Goal: Information Seeking & Learning: Find contact information

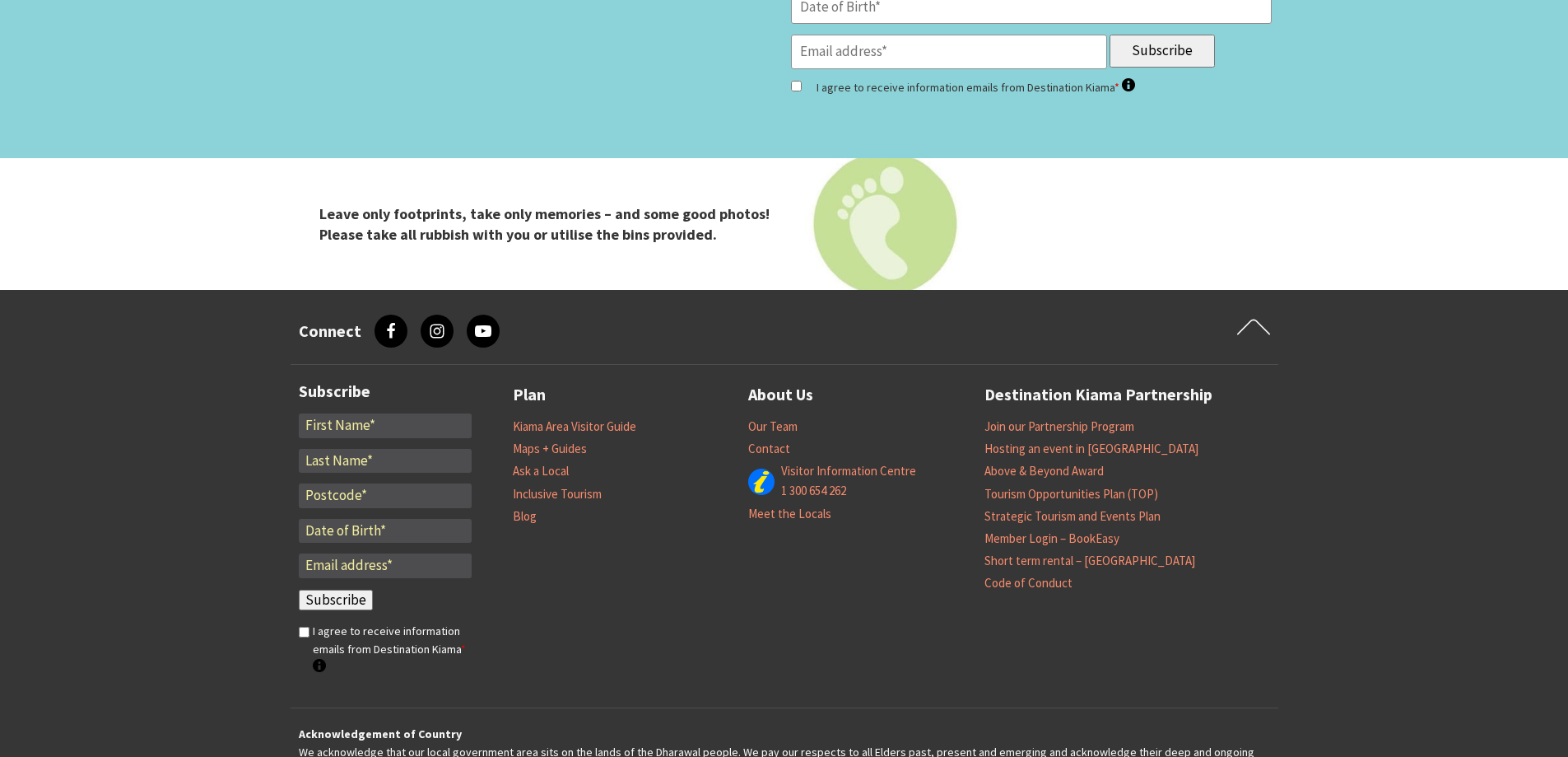
scroll to position [6860, 0]
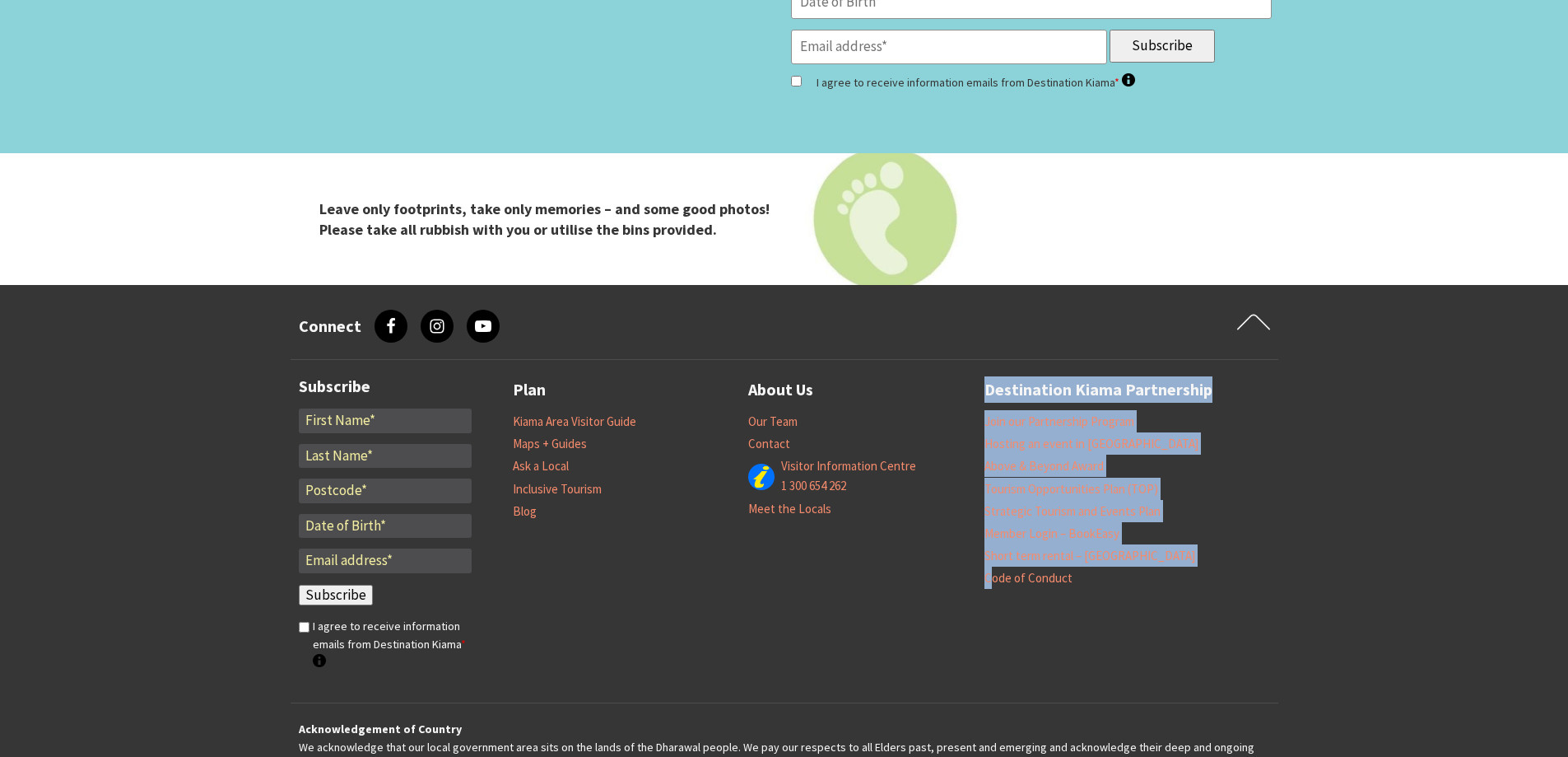
drag, startPoint x: 1233, startPoint y: 494, endPoint x: 849, endPoint y: 416, distance: 391.8
click at [849, 416] on div "Subscribe Fields marked with an <span class="ninja-forms-req-symbol">*</span> a…" at bounding box center [784, 531] width 987 height 342
click at [1223, 526] on div "Subscribe Fields marked with an <span class="ninja-forms-req-symbol">*</span> a…" at bounding box center [784, 531] width 987 height 342
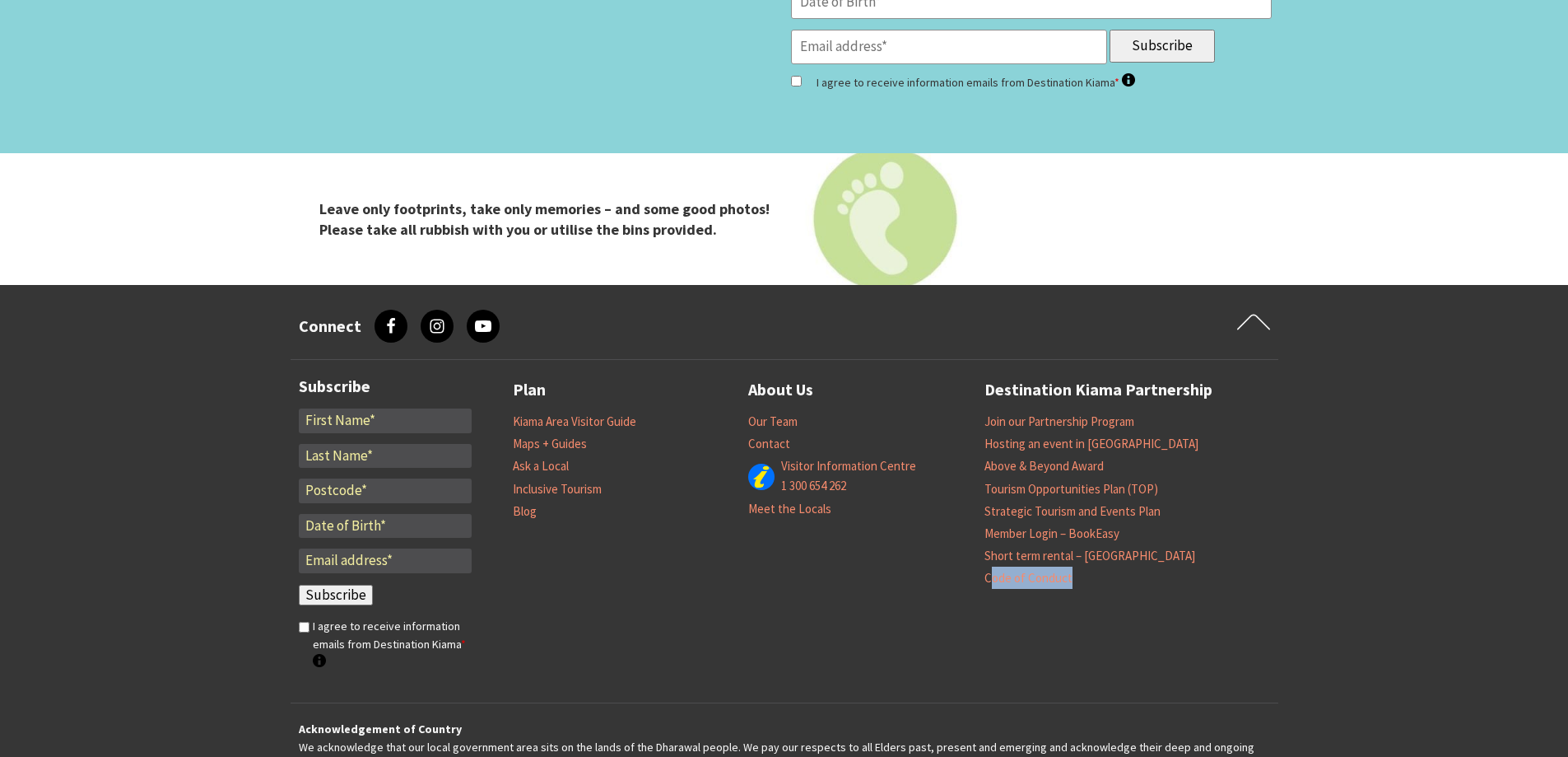
click at [1223, 526] on div "Subscribe Fields marked with an <span class="ninja-forms-req-symbol">*</span> a…" at bounding box center [784, 531] width 987 height 342
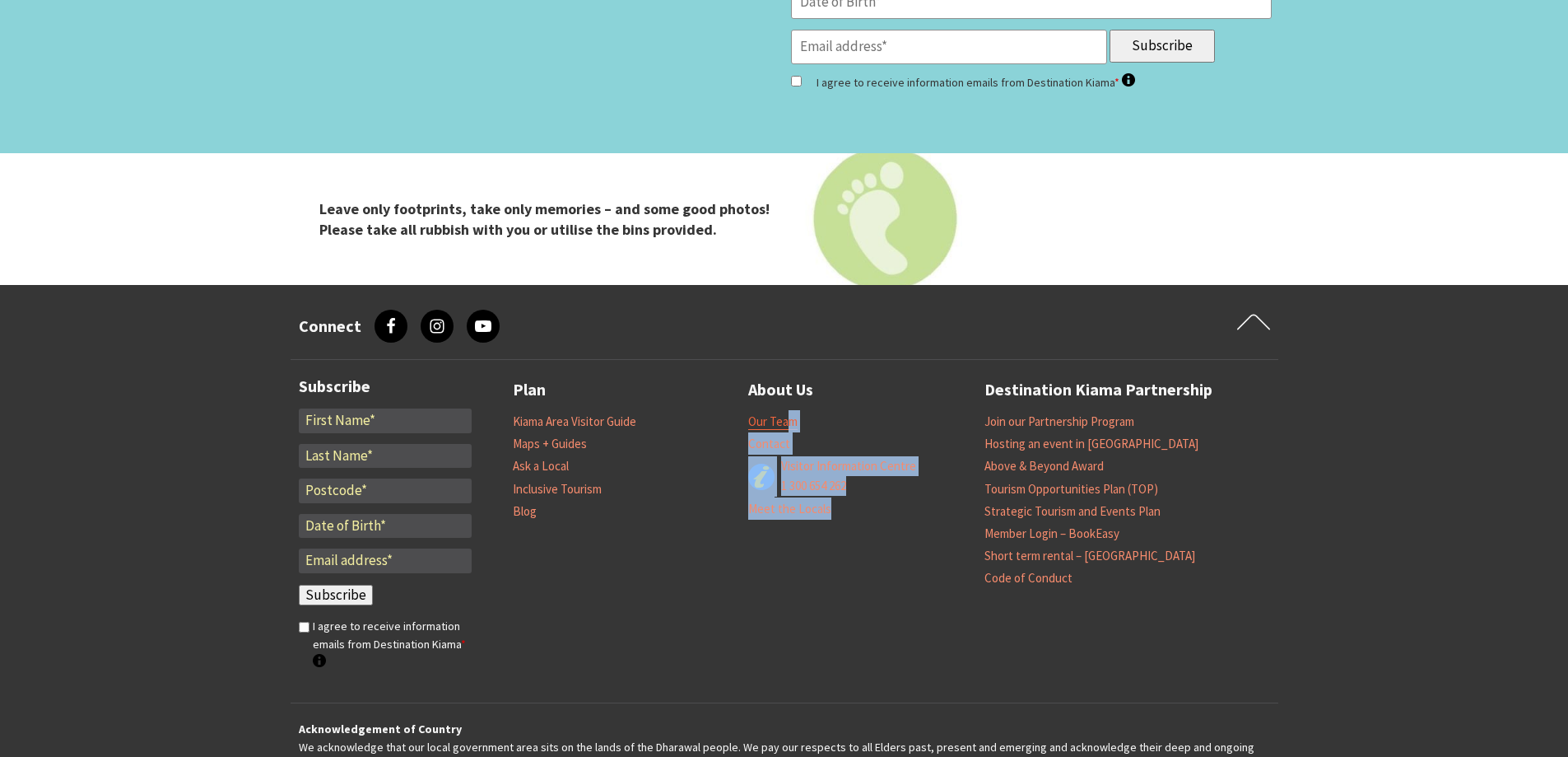
drag, startPoint x: 840, startPoint y: 399, endPoint x: 786, endPoint y: 307, distance: 106.7
click at [786, 410] on ul "Our Team Contact Visitor Information Centre 1 300 654 262 Meet the Locals" at bounding box center [866, 465] width 236 height 110
click at [854, 456] on span "Visitor Information Centre 1 300 654 262" at bounding box center [847, 475] width 140 height 39
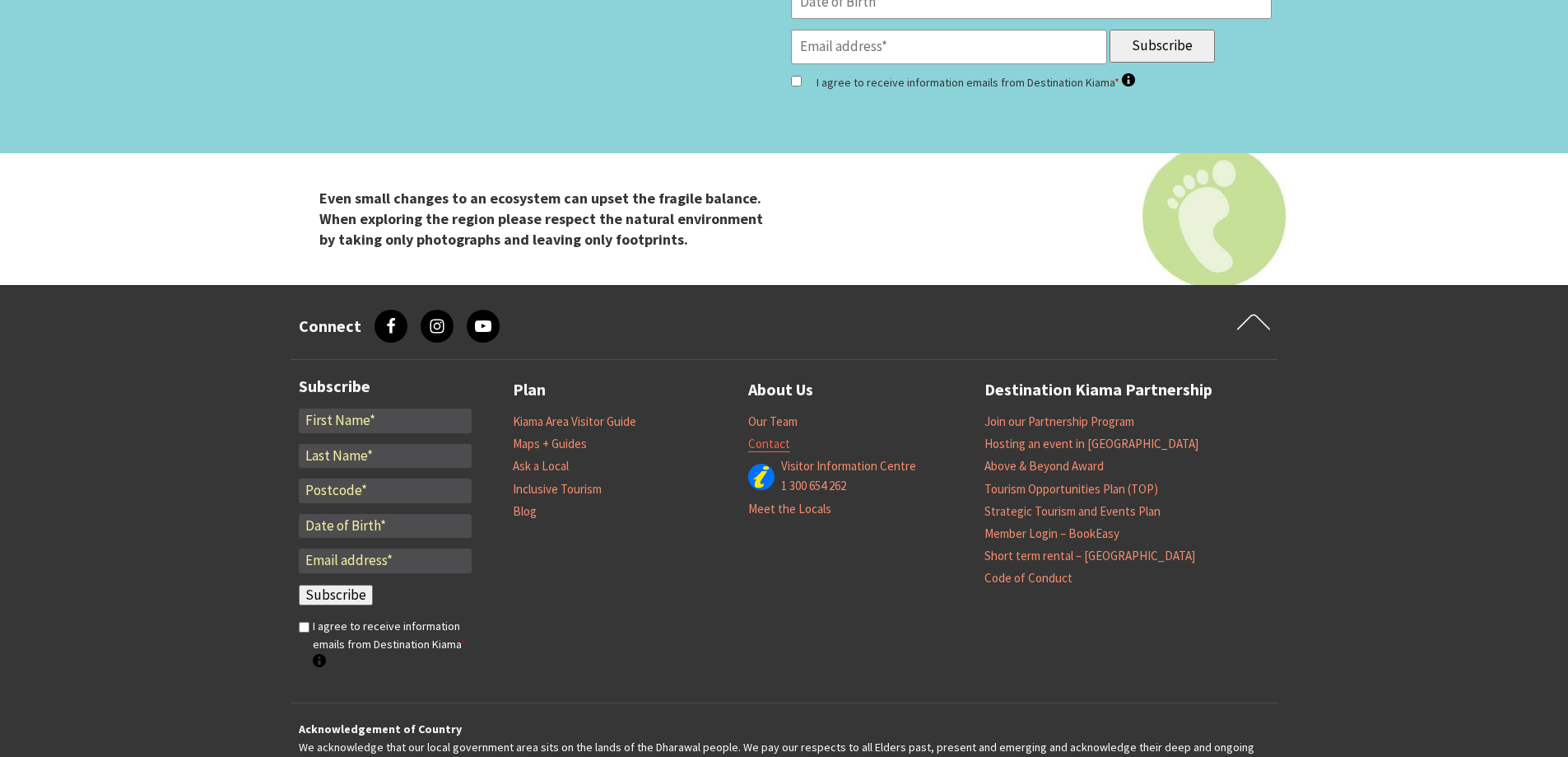
click at [778, 435] on link "Contact" at bounding box center [768, 443] width 42 height 16
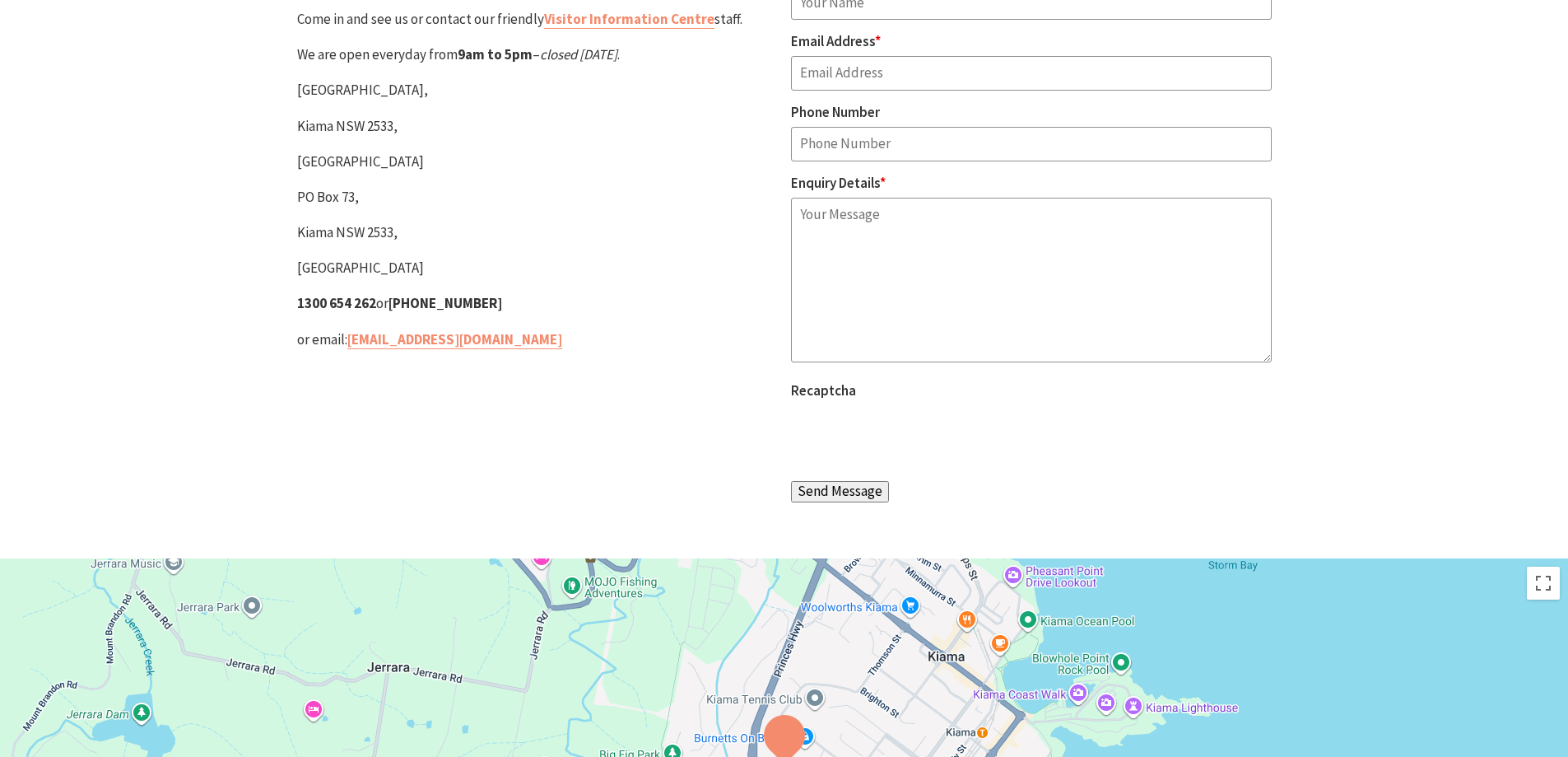
scroll to position [176, 0]
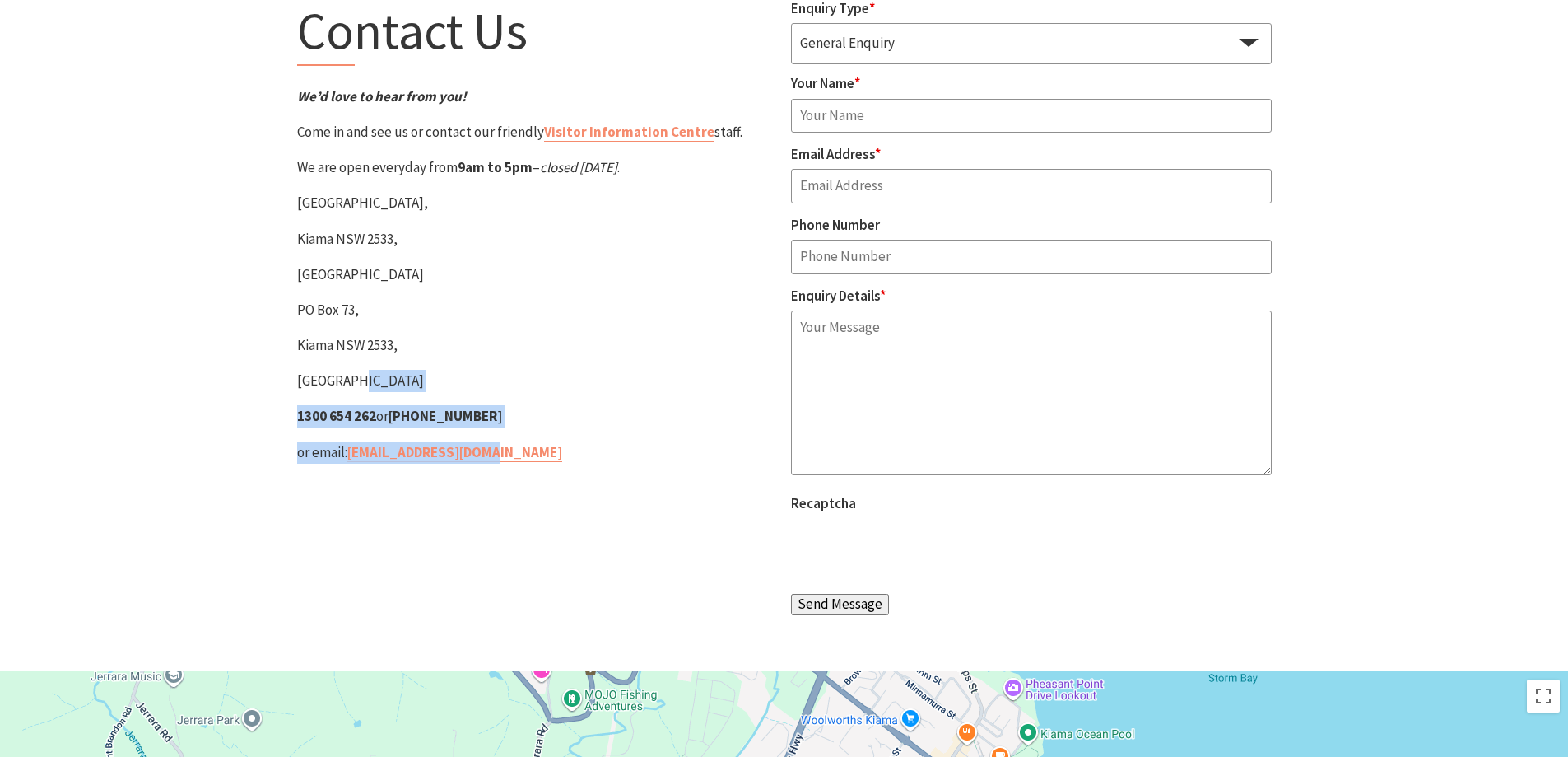
drag, startPoint x: 605, startPoint y: 442, endPoint x: 319, endPoint y: 400, distance: 289.1
click at [356, 391] on div "Contact Us We’d love to hear from you! Come in and see us or contact our friend…" at bounding box center [537, 311] width 494 height 628
click at [285, 409] on section "Contact Us We’d love to hear from you! Come in and see us or contact our friend…" at bounding box center [784, 312] width 1568 height 719
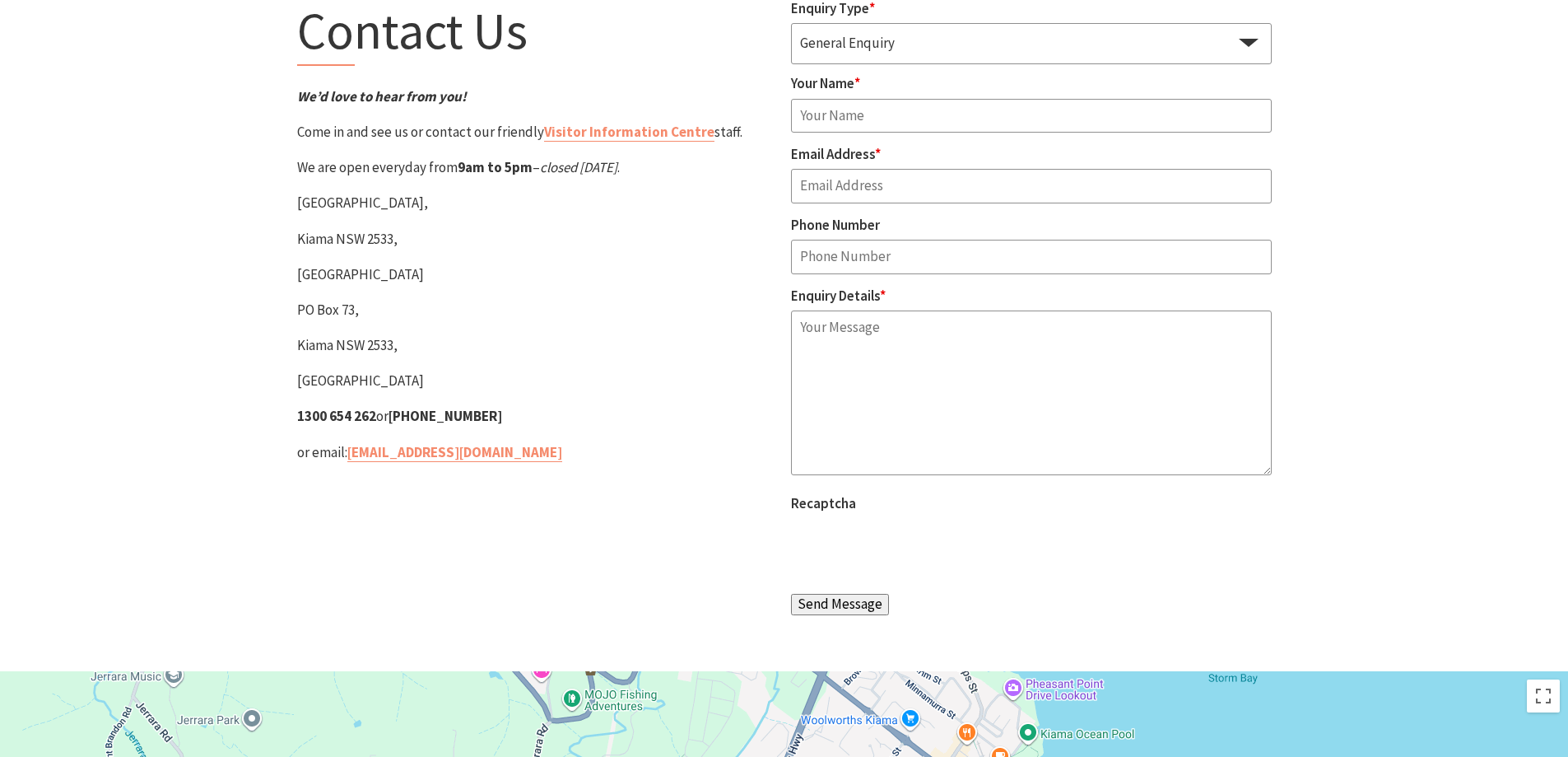
drag, startPoint x: 542, startPoint y: 423, endPoint x: 421, endPoint y: 423, distance: 121.0
click at [421, 423] on p "1300 654 262 or [PHONE_NUMBER]" at bounding box center [538, 416] width 481 height 22
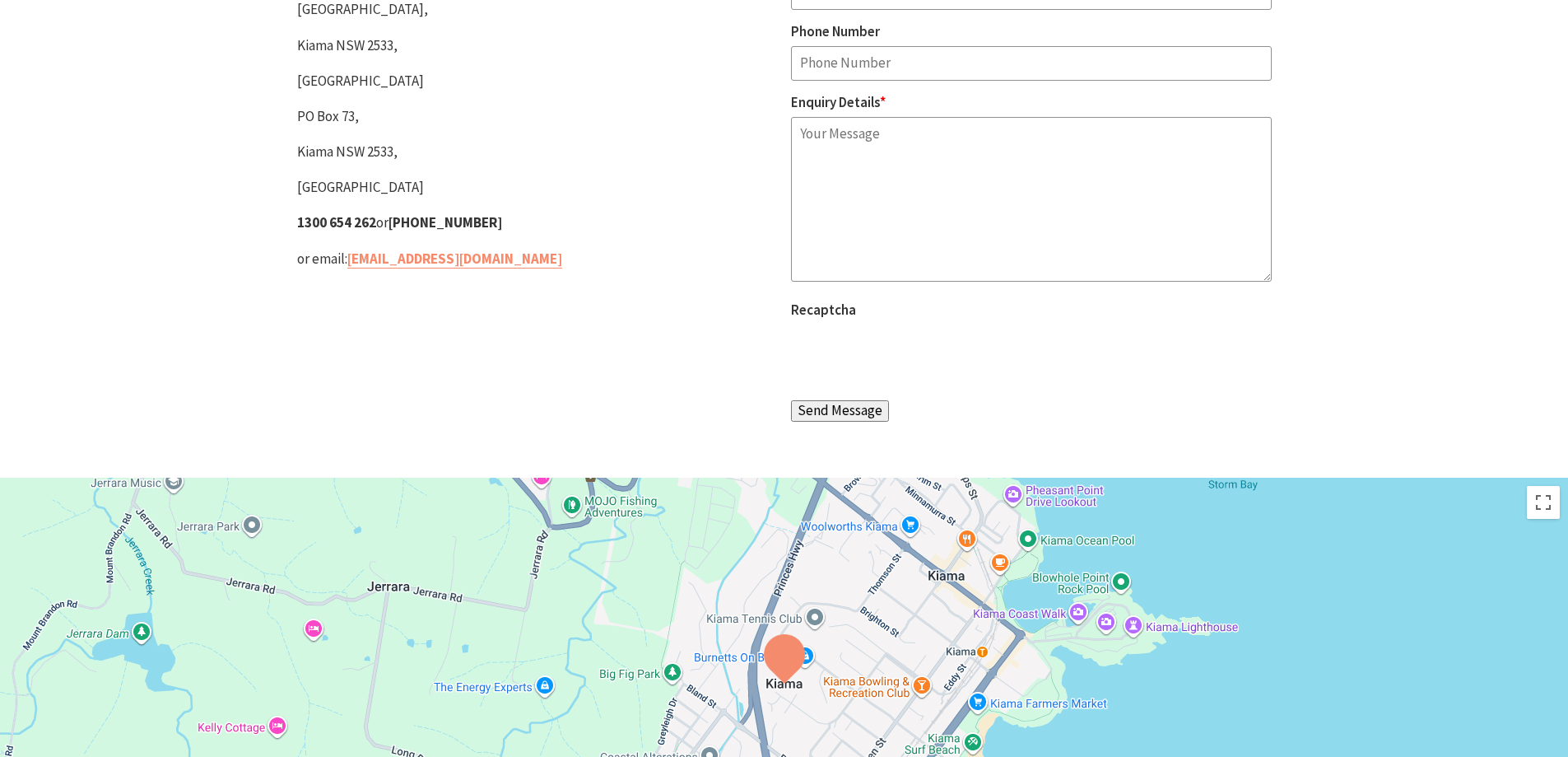
scroll to position [329, 0]
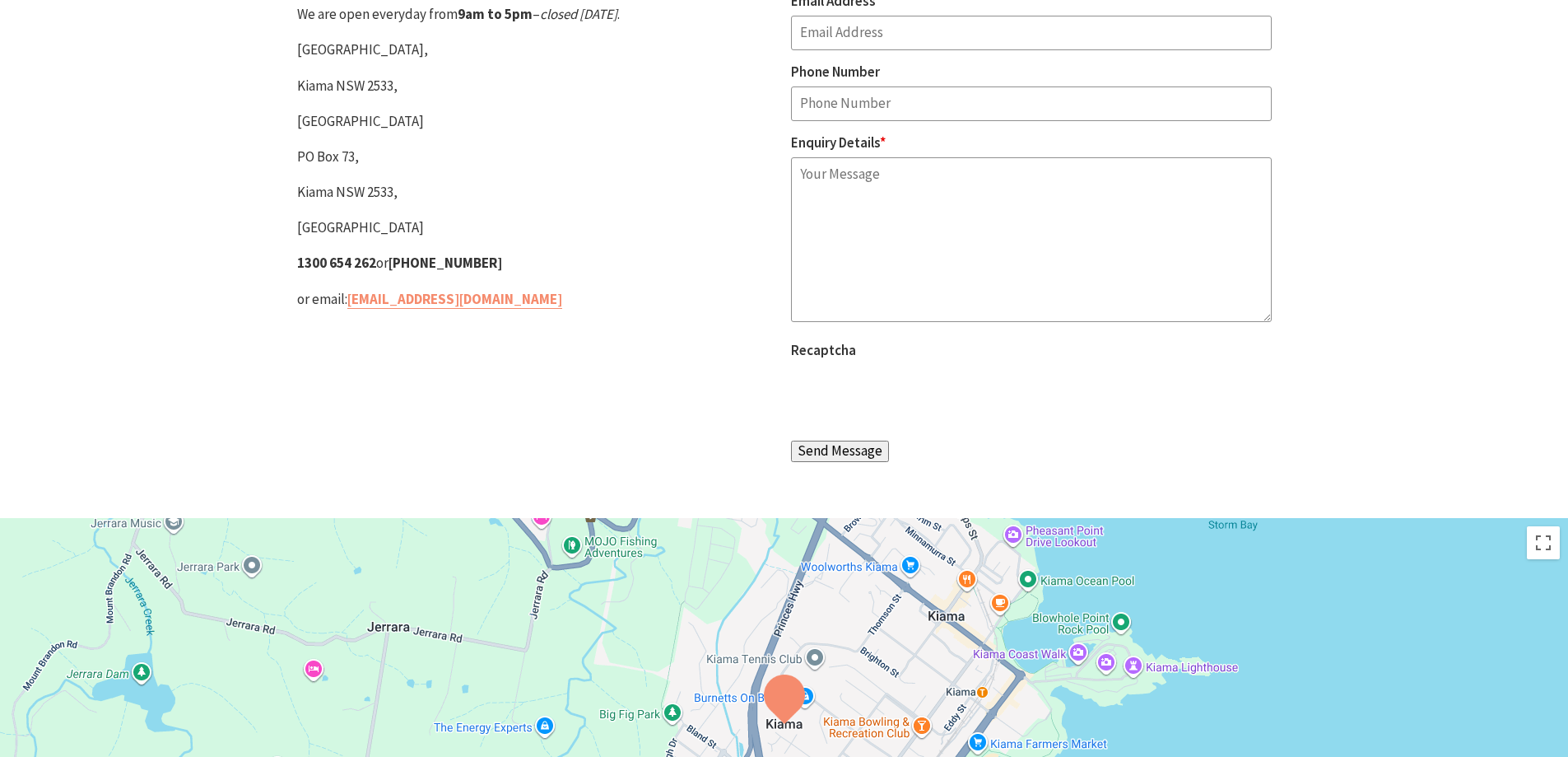
click at [559, 286] on div "Contact Us We’d love to hear from you! Come in and see us or contact our friend…" at bounding box center [537, 158] width 494 height 628
drag, startPoint x: 541, startPoint y: 261, endPoint x: 397, endPoint y: 263, distance: 144.0
click at [397, 263] on p "1300 654 262 or [PHONE_NUMBER]" at bounding box center [538, 263] width 481 height 22
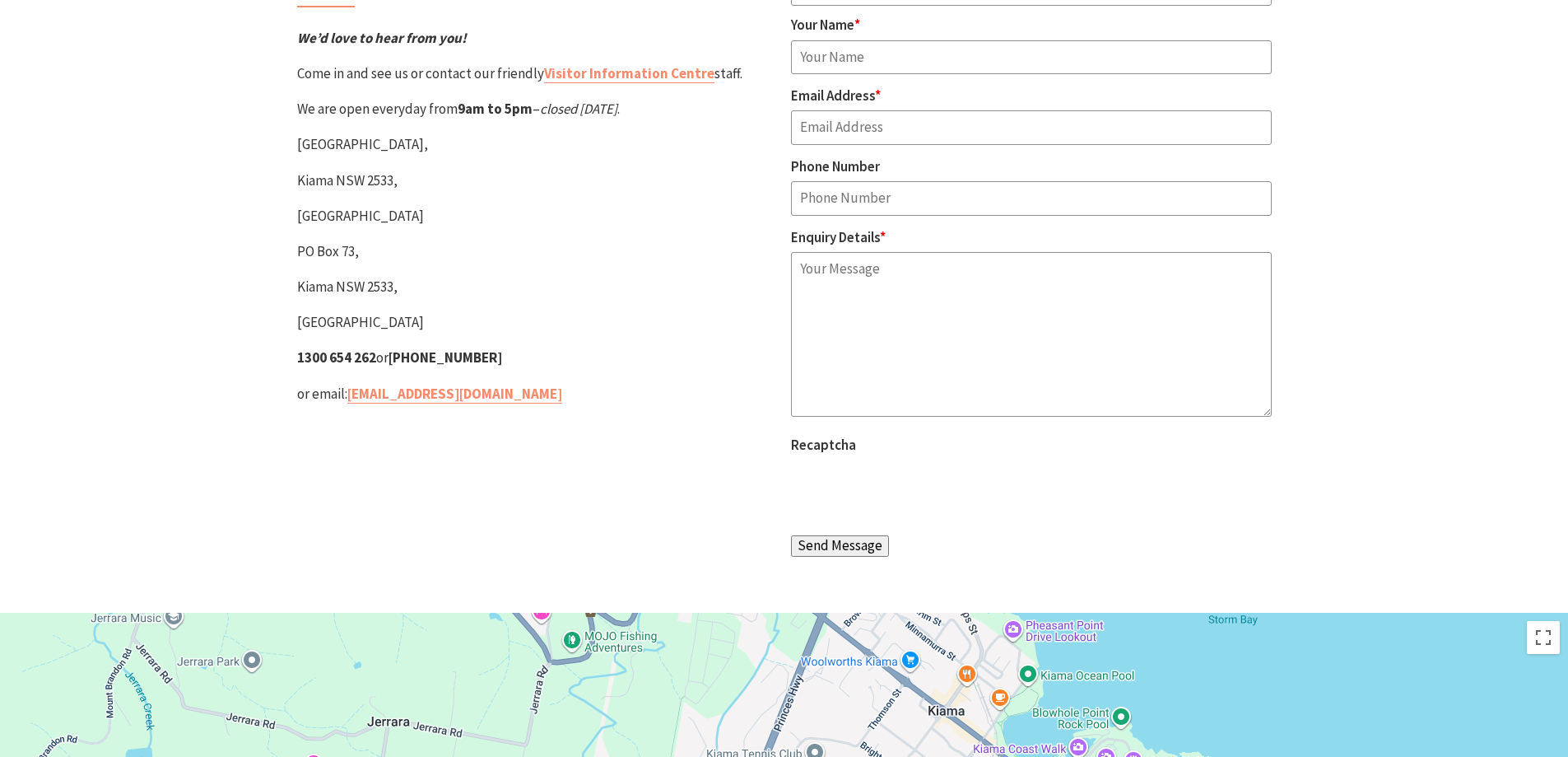
scroll to position [82, 0]
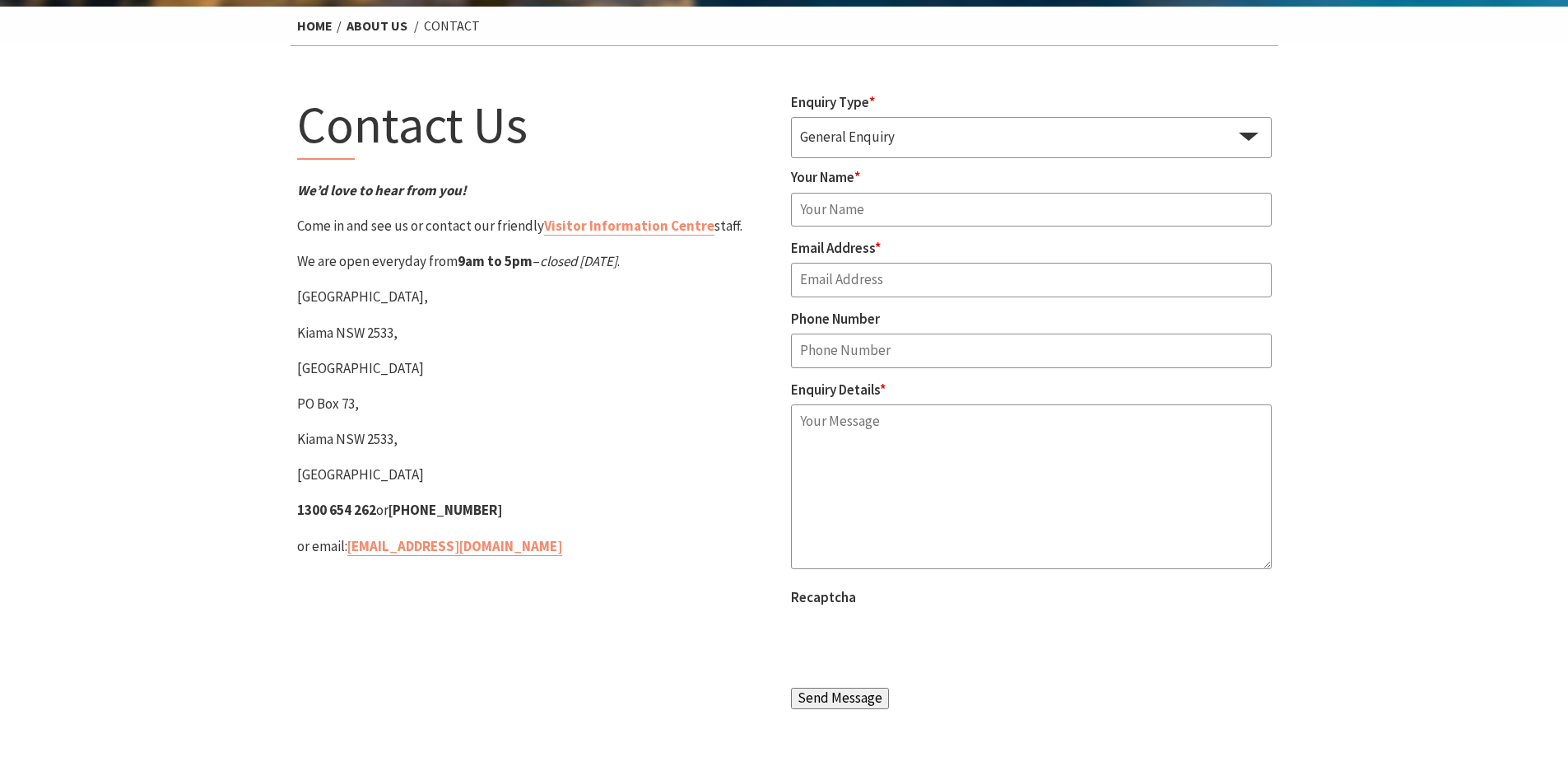
drag, startPoint x: 266, startPoint y: 122, endPoint x: 495, endPoint y: 507, distance: 448.0
click at [495, 507] on section "Contact Us We’d love to hear from you! Come in and see us or contact our friend…" at bounding box center [784, 406] width 1568 height 719
click at [495, 507] on p "1300 654 262 or +61 2 4232 3322" at bounding box center [538, 509] width 481 height 22
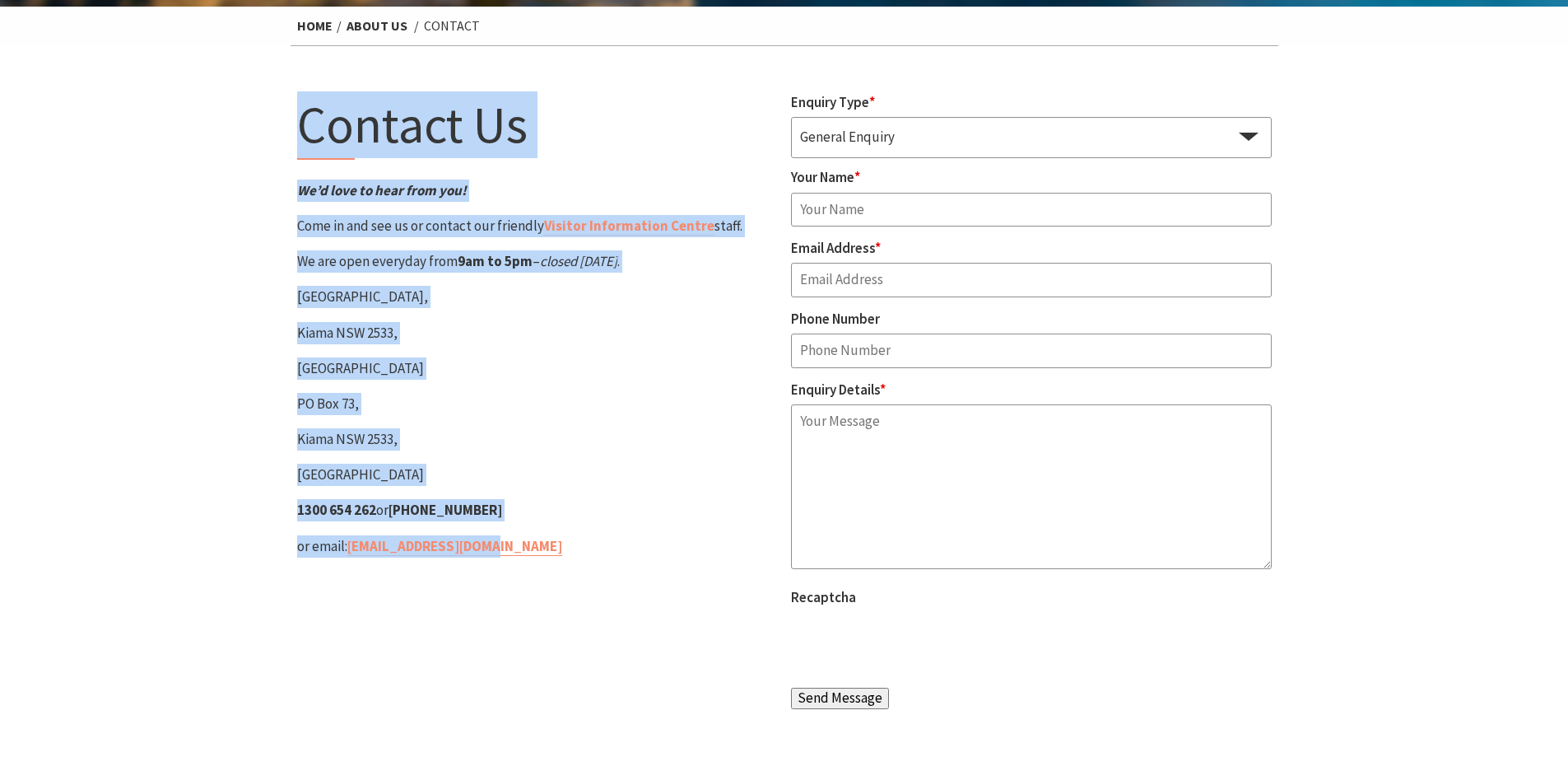
drag, startPoint x: 255, startPoint y: 119, endPoint x: 532, endPoint y: 575, distance: 533.5
click at [532, 578] on section "Contact Us We’d love to hear from you! Come in and see us or contact our friend…" at bounding box center [784, 406] width 1568 height 719
click at [532, 574] on div "Contact Us We’d love to hear from you! Come in and see us or contact our friend…" at bounding box center [537, 405] width 494 height 628
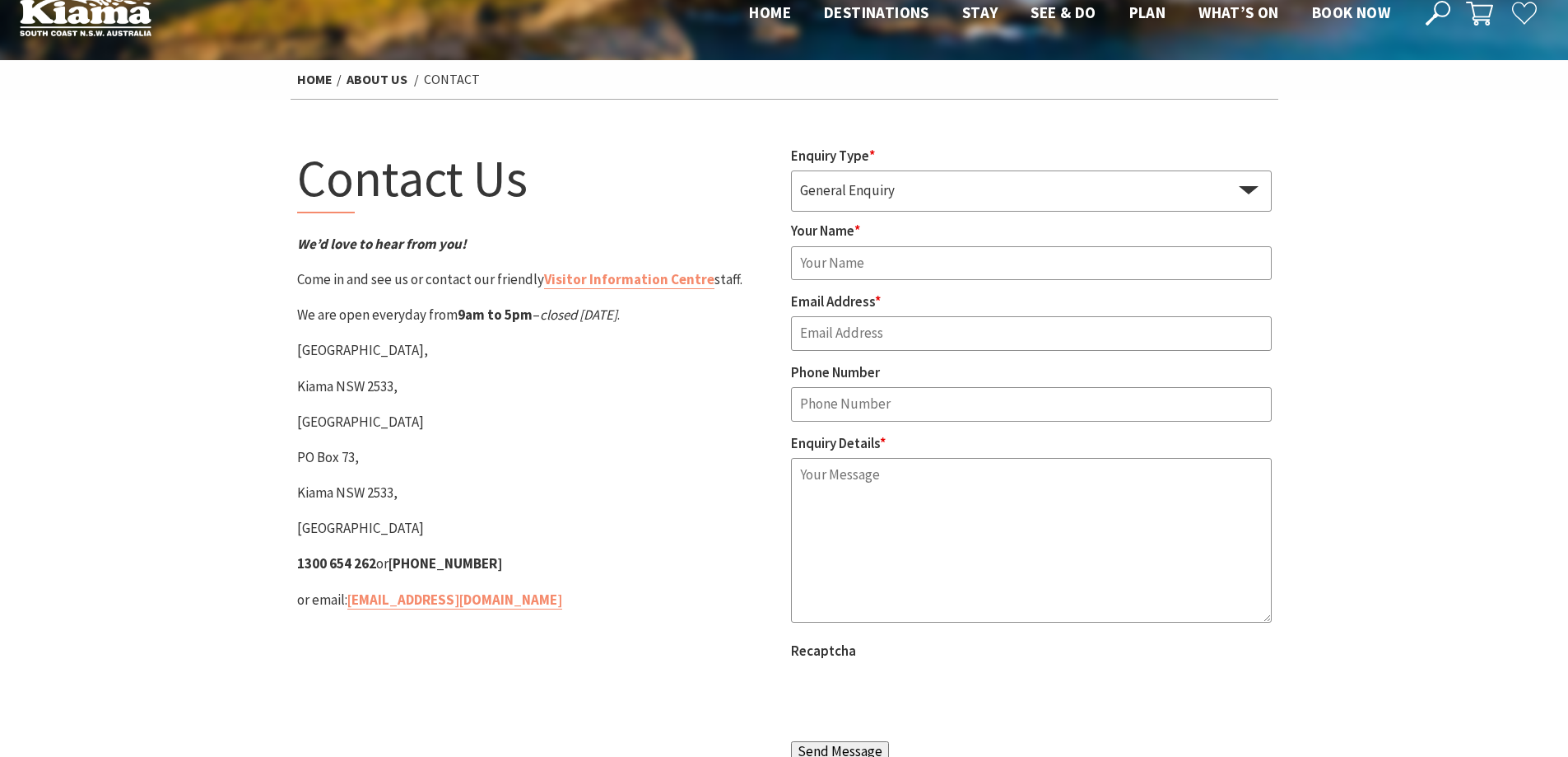
scroll to position [0, 0]
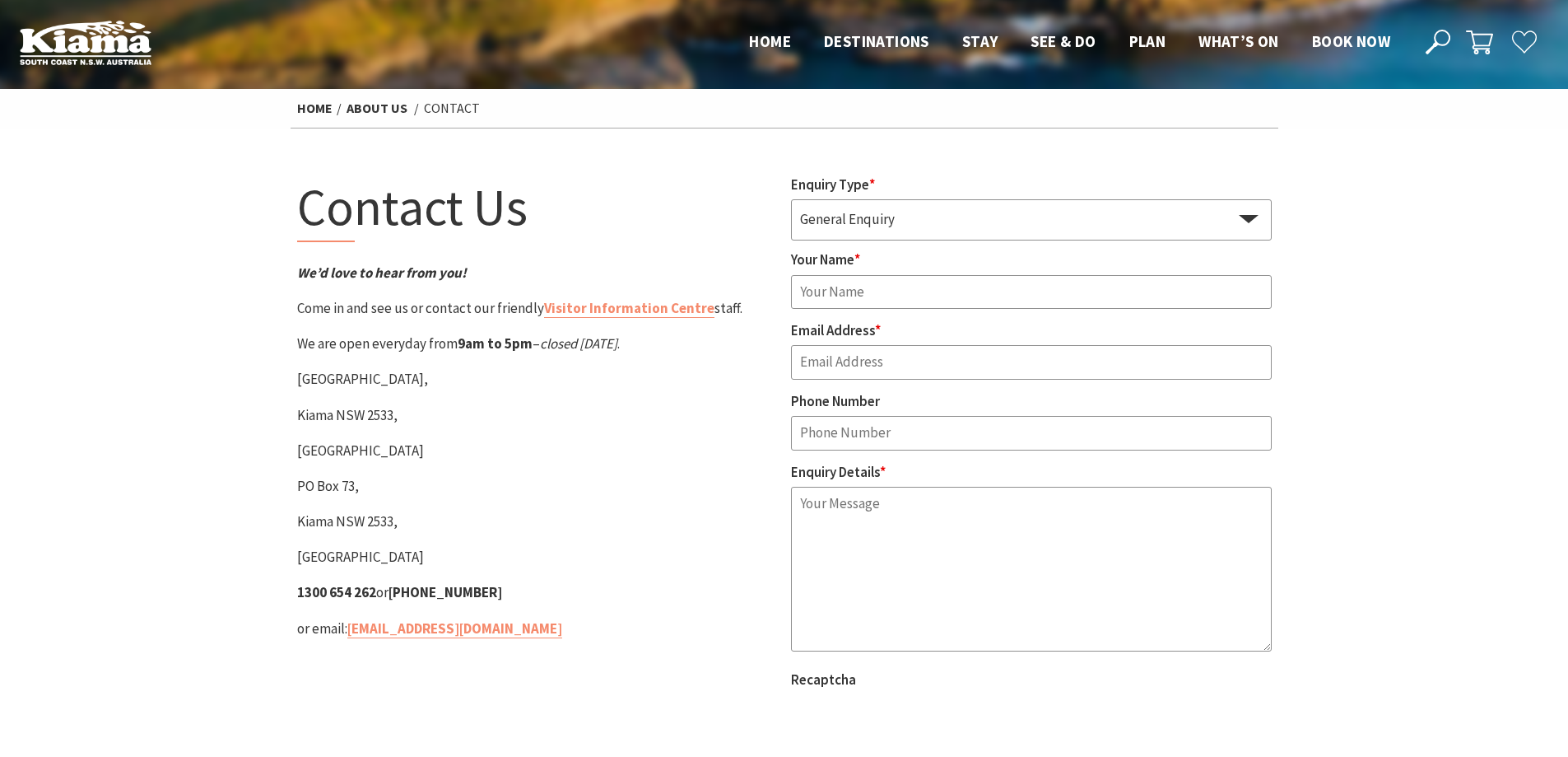
click at [475, 352] on strong "9am to 5pm" at bounding box center [495, 343] width 75 height 18
